Goal: Task Accomplishment & Management: Manage account settings

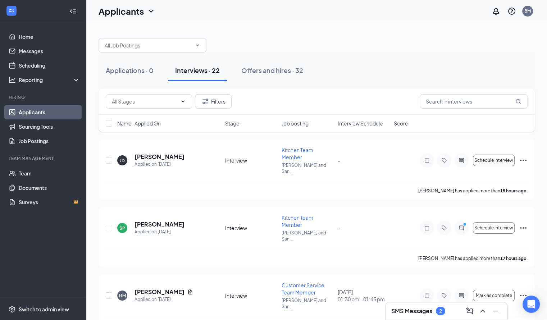
click at [352, 123] on span "Interview Schedule" at bounding box center [360, 123] width 45 height 7
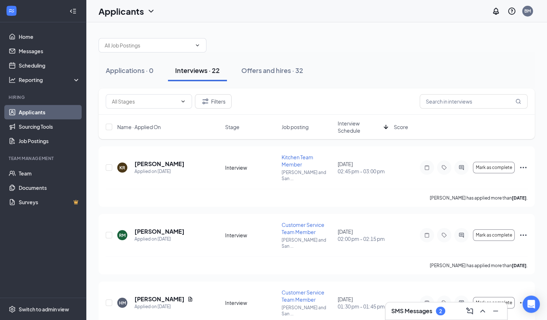
click at [362, 122] on span "Interview Schedule" at bounding box center [359, 127] width 43 height 14
click at [527, 167] on icon "Ellipses" at bounding box center [523, 167] width 9 height 9
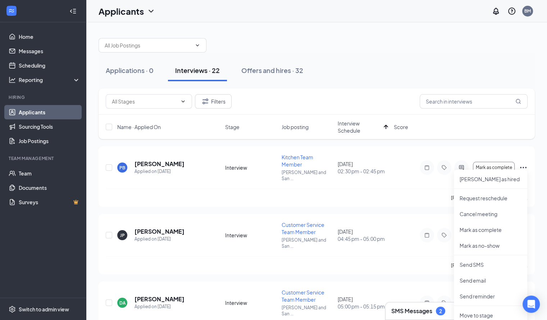
click at [502, 57] on div "Applications · 0 Interviews · 22 Offers and hires · 32" at bounding box center [316, 70] width 436 height 36
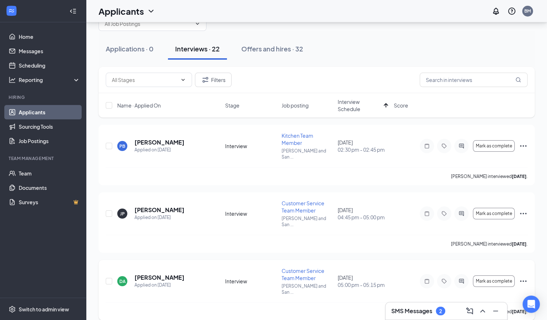
scroll to position [21, 0]
click at [524, 277] on icon "Ellipses" at bounding box center [523, 281] width 9 height 9
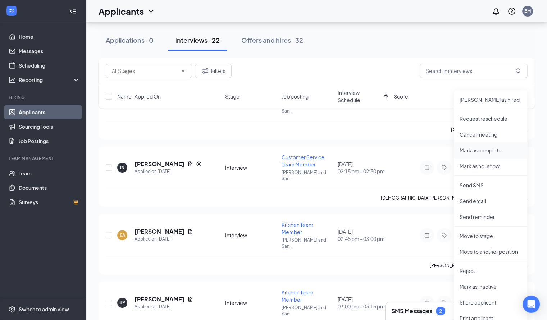
scroll to position [205, 0]
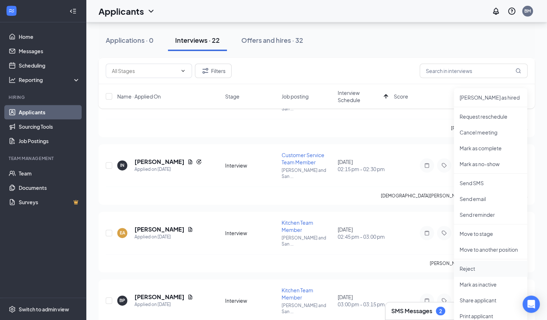
click at [477, 268] on p "Reject" at bounding box center [490, 268] width 62 height 7
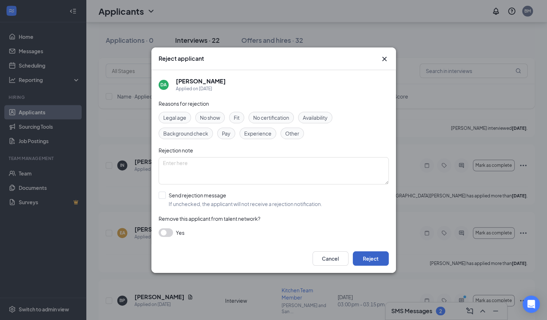
click at [370, 258] on button "Reject" at bounding box center [371, 258] width 36 height 14
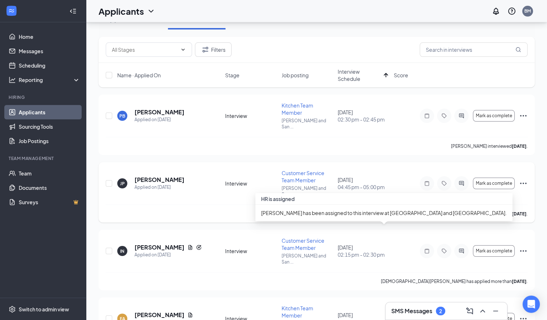
scroll to position [0, 0]
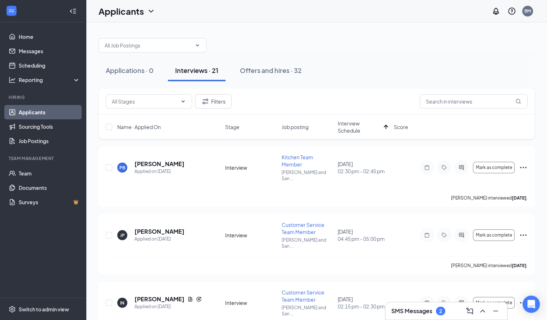
click at [385, 22] on div "Applicants BM" at bounding box center [316, 11] width 460 height 22
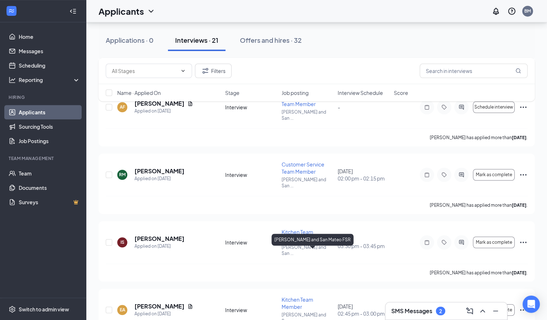
scroll to position [610, 0]
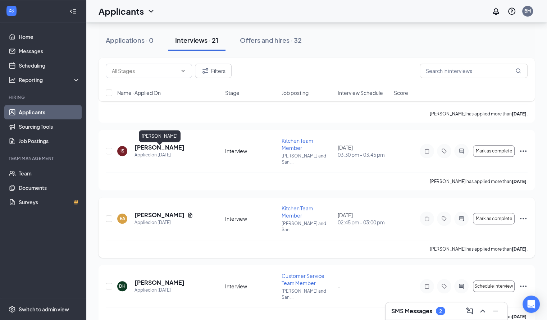
click at [170, 211] on h5 "[PERSON_NAME]" at bounding box center [159, 215] width 50 height 8
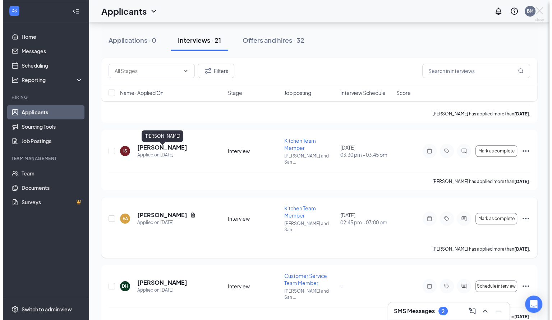
scroll to position [583, 0]
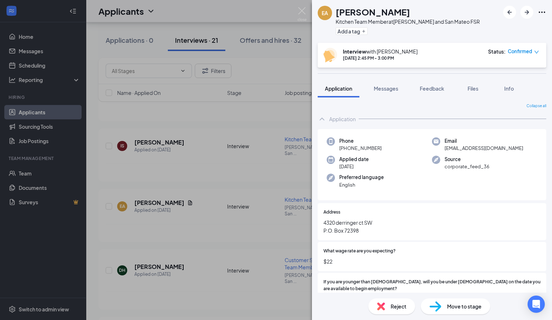
drag, startPoint x: 427, startPoint y: 9, endPoint x: 337, endPoint y: 13, distance: 90.3
click at [337, 13] on div "[PERSON_NAME]" at bounding box center [408, 12] width 144 height 12
copy h1 "[PERSON_NAME]"
click at [228, 133] on div "EA [PERSON_NAME] Kitchen Team Member at [GEOGRAPHIC_DATA] and San Mateo FSR Add…" at bounding box center [276, 160] width 552 height 320
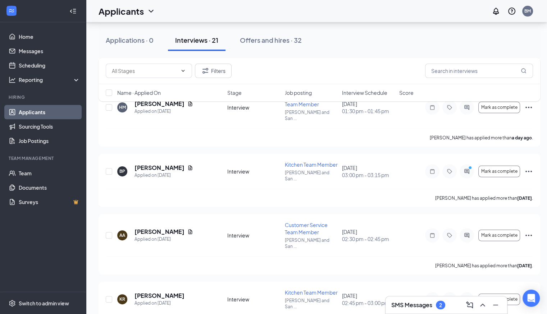
scroll to position [171, 0]
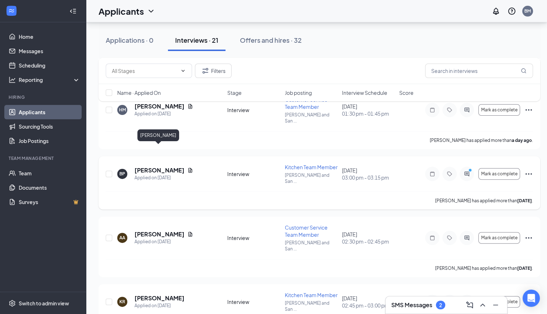
click at [168, 166] on h5 "[PERSON_NAME]" at bounding box center [159, 170] width 50 height 8
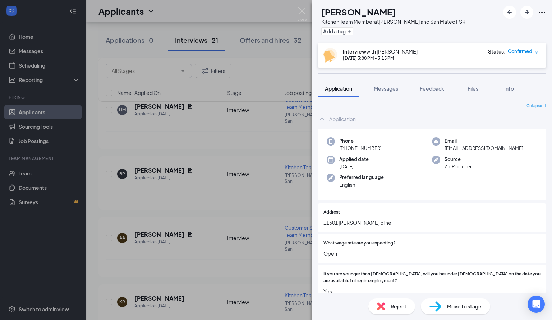
drag, startPoint x: 400, startPoint y: 13, endPoint x: 337, endPoint y: 14, distance: 62.5
click at [337, 14] on div "[PERSON_NAME]" at bounding box center [393, 12] width 144 height 12
copy h1 "[PERSON_NAME]"
click at [443, 39] on div "BP [PERSON_NAME] Kitchen Team Member at [GEOGRAPHIC_DATA] and [GEOGRAPHIC_DATA]…" at bounding box center [432, 21] width 240 height 43
click at [196, 179] on div "BP [PERSON_NAME] Kitchen Team Member at [GEOGRAPHIC_DATA] and [GEOGRAPHIC_DATA]…" at bounding box center [276, 160] width 552 height 320
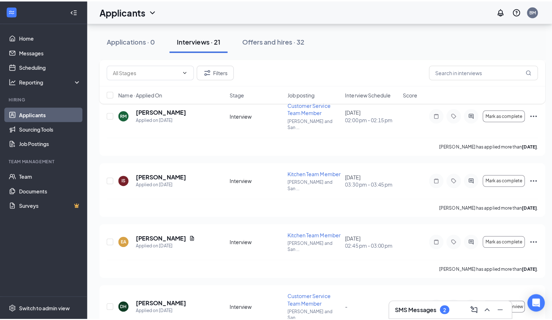
scroll to position [515, 0]
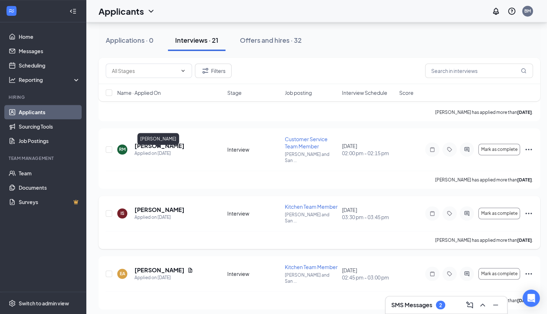
click at [171, 206] on h5 "[PERSON_NAME]" at bounding box center [159, 210] width 50 height 8
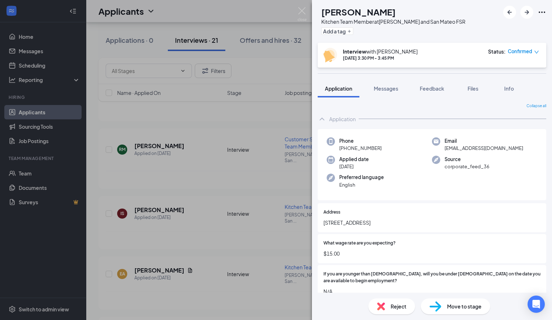
drag, startPoint x: 409, startPoint y: 15, endPoint x: 336, endPoint y: 10, distance: 73.1
click at [336, 10] on div "[PERSON_NAME]" at bounding box center [393, 12] width 144 height 12
copy h1 "[PERSON_NAME]"
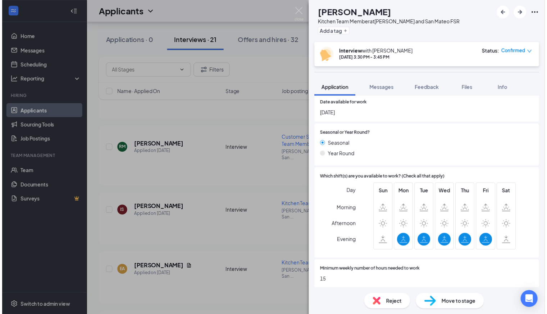
scroll to position [244, 0]
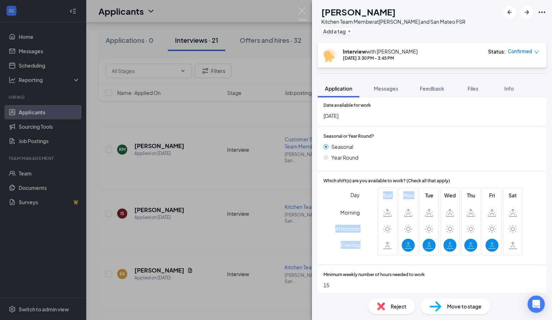
drag, startPoint x: 402, startPoint y: 207, endPoint x: 171, endPoint y: 212, distance: 230.8
click at [171, 212] on div "IS [PERSON_NAME] Kitchen Team Member at [GEOGRAPHIC_DATA] and [GEOGRAPHIC_DATA]…" at bounding box center [276, 160] width 552 height 320
click at [268, 212] on div "IS [PERSON_NAME] Kitchen Team Member at [GEOGRAPHIC_DATA] and [GEOGRAPHIC_DATA]…" at bounding box center [276, 160] width 552 height 320
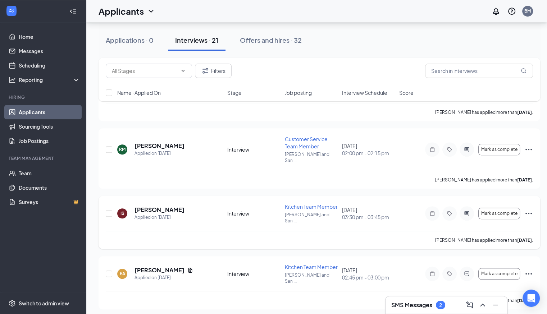
scroll to position [481, 5]
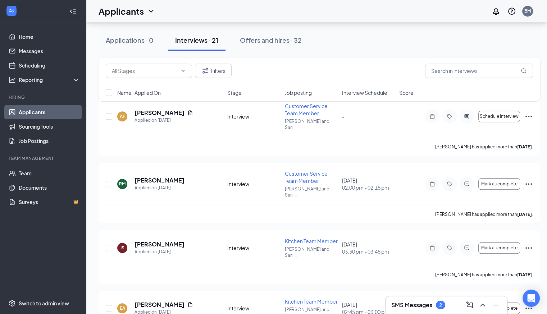
click at [368, 97] on div "Name · Applied On Stage Job posting Interview Schedule Score" at bounding box center [318, 92] width 441 height 17
click at [370, 94] on span "Interview Schedule" at bounding box center [364, 92] width 45 height 7
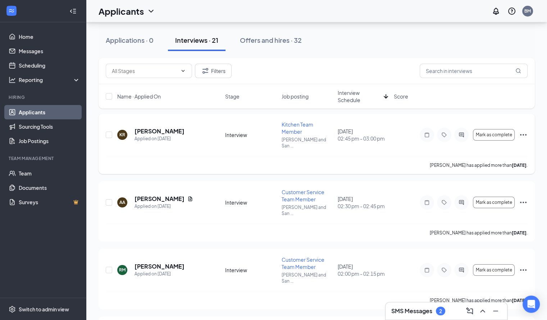
scroll to position [32, 0]
